Goal: Task Accomplishment & Management: Manage account settings

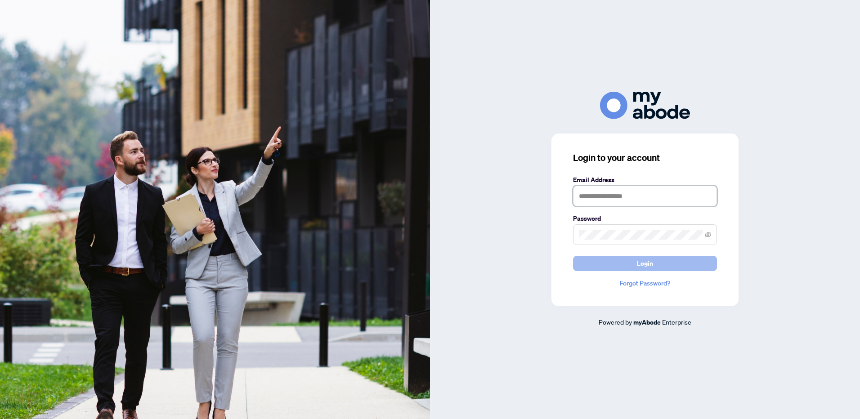
type input "**********"
click at [636, 263] on button "Login" at bounding box center [645, 263] width 144 height 15
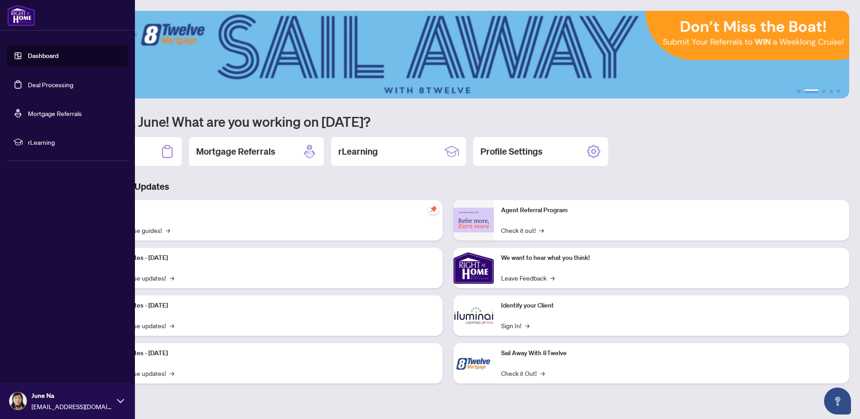
click at [46, 82] on link "Deal Processing" at bounding box center [50, 84] width 45 height 8
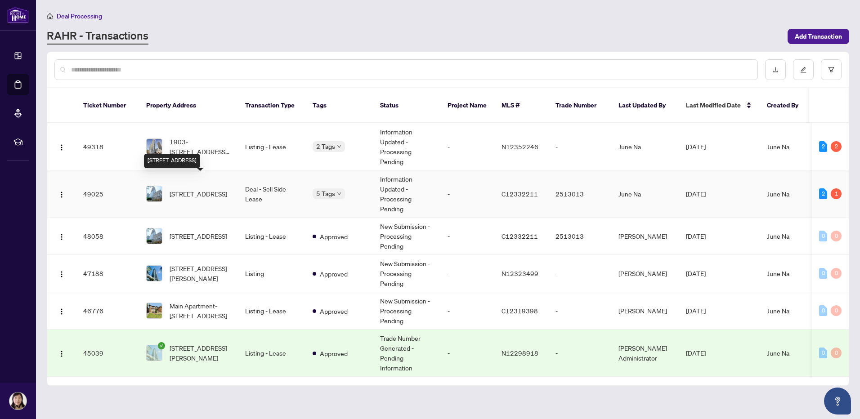
click at [204, 189] on span "4502-488 University Ave, Toronto, Ontario M5G 0C1, Canada" at bounding box center [199, 194] width 58 height 10
